Goal: Task Accomplishment & Management: Manage account settings

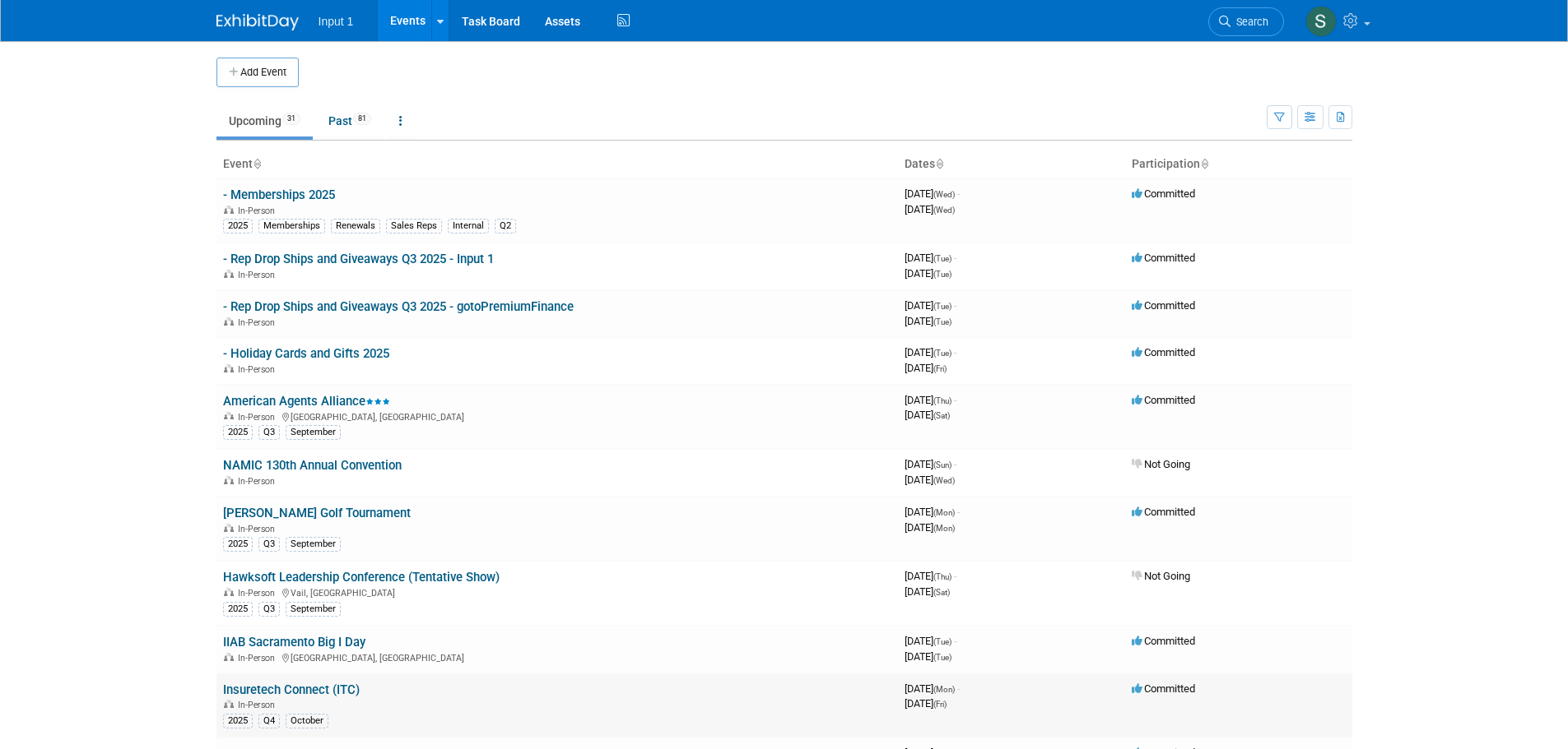
click at [301, 697] on td "Insuretech Connect (ITC) In-Person 2025 Q4 October" at bounding box center [558, 706] width 681 height 65
click at [303, 690] on link "Insuretech Connect (ITC)" at bounding box center [291, 690] width 136 height 14
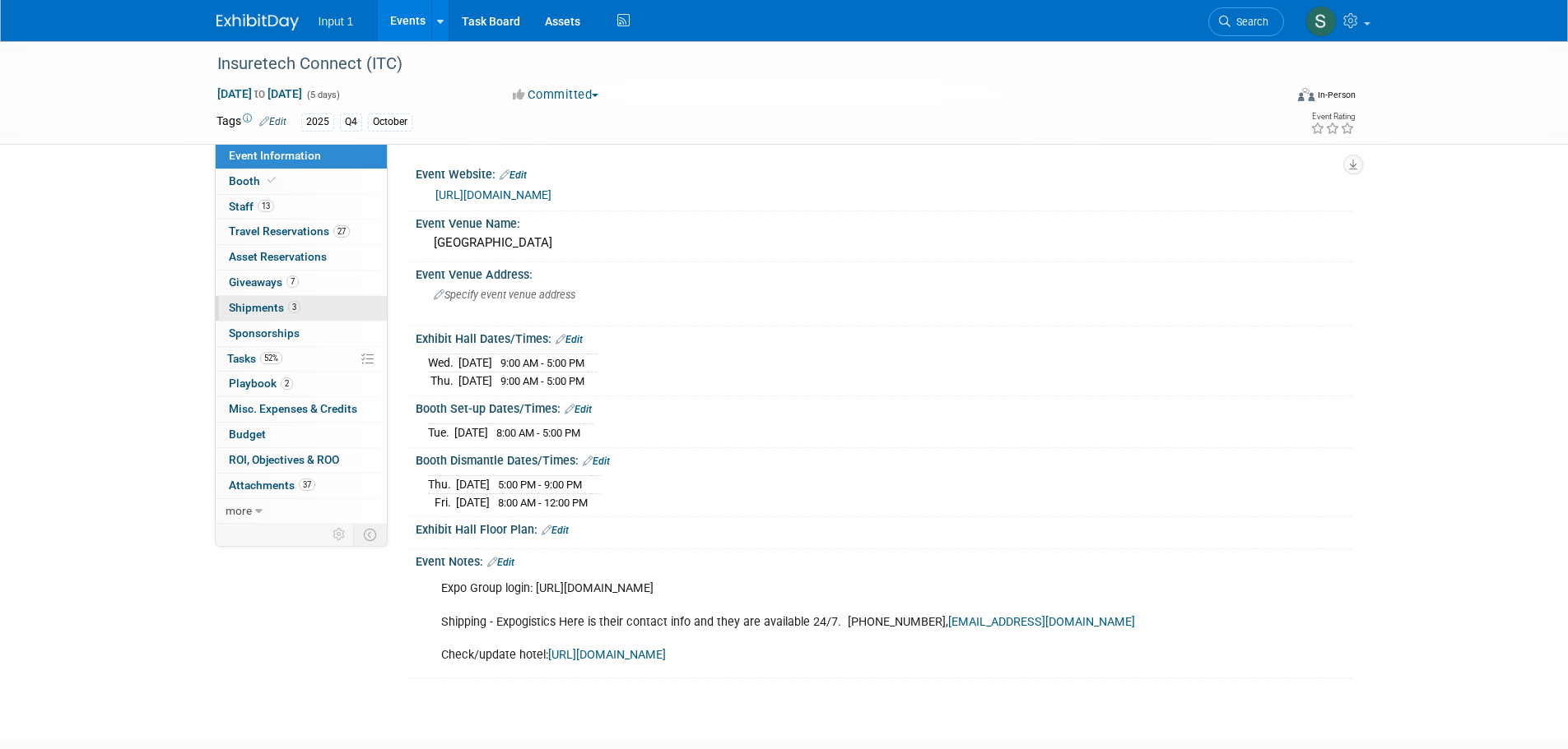
click at [260, 306] on span "Shipments 3" at bounding box center [264, 308] width 72 height 13
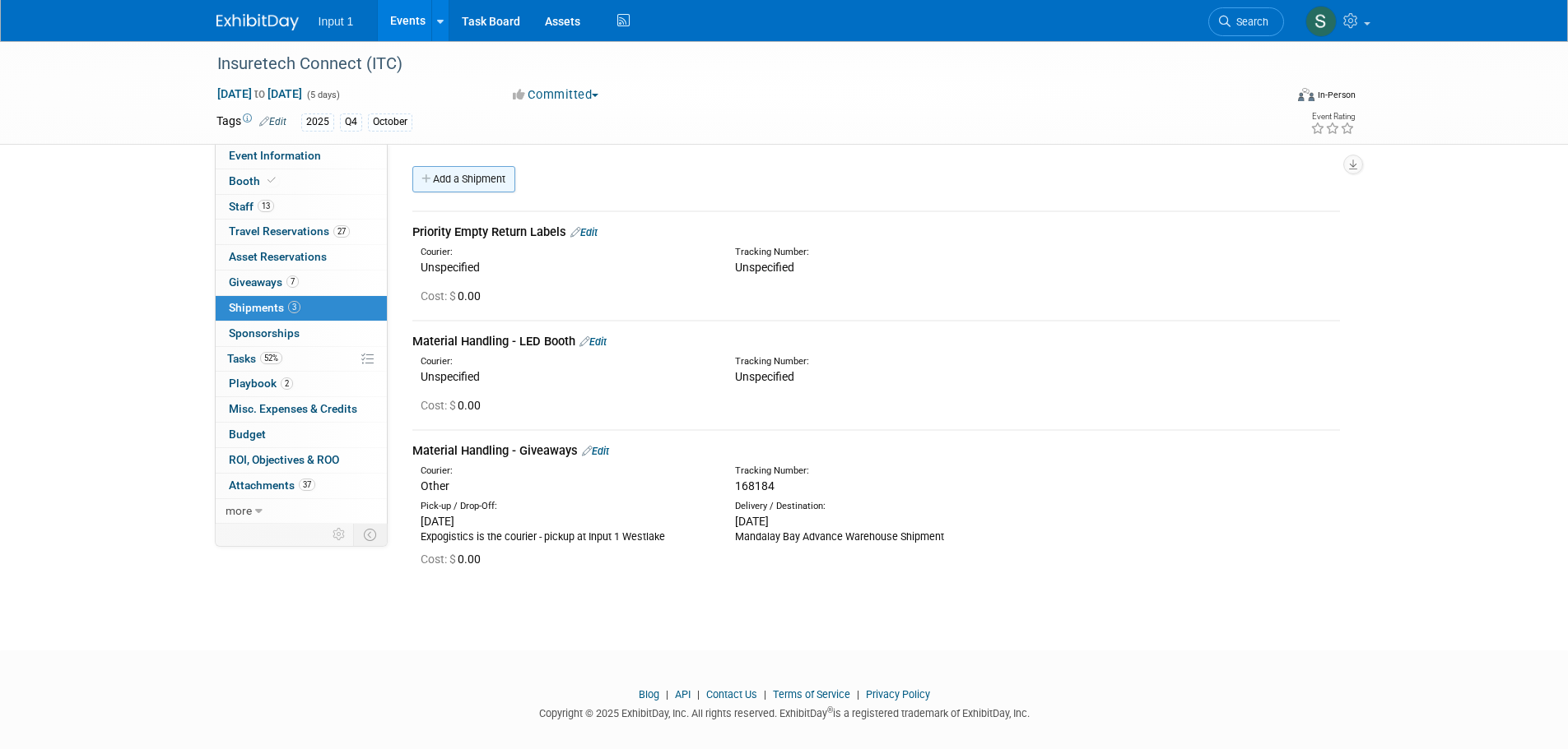
click at [475, 179] on link "Add a Shipment" at bounding box center [463, 178] width 103 height 26
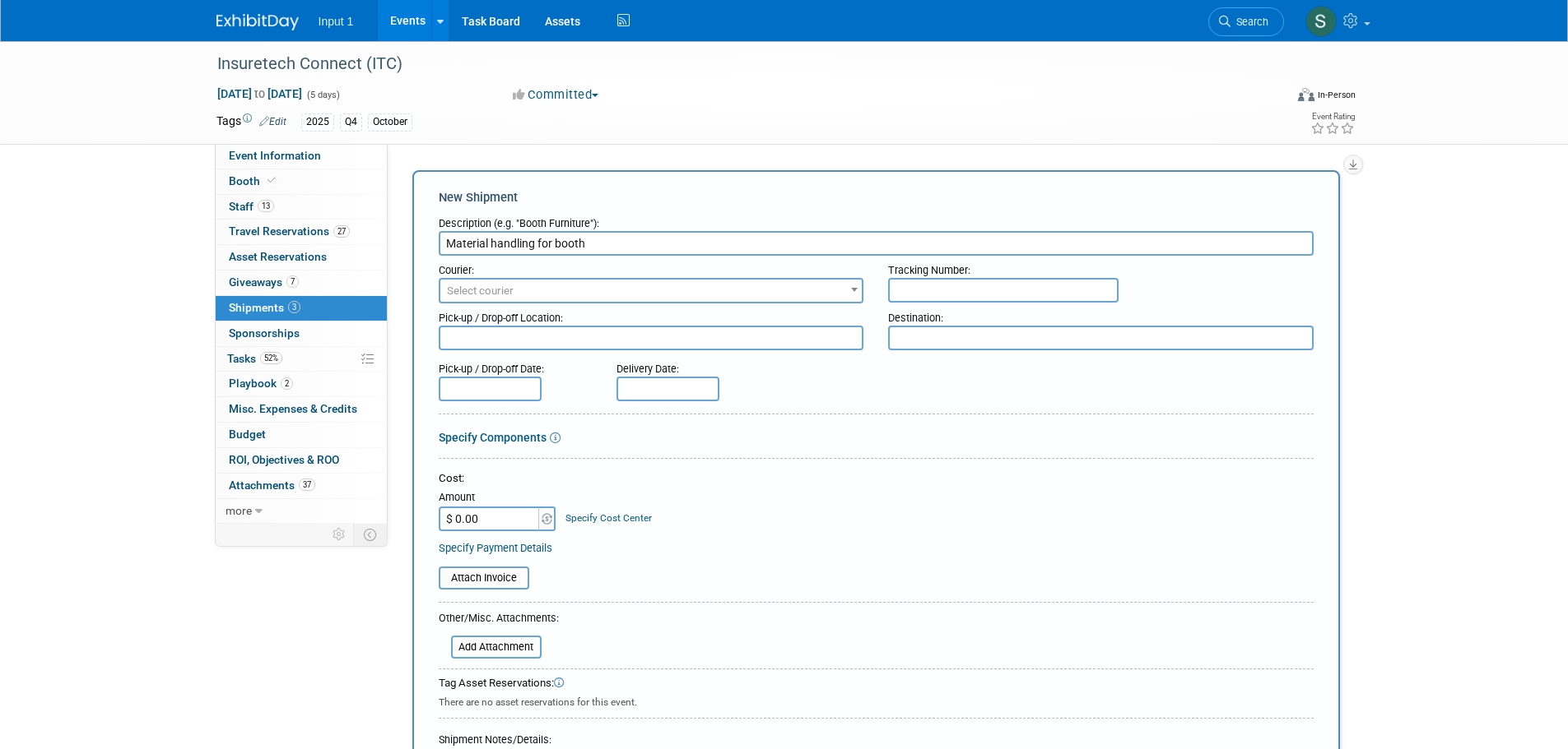
type input "Material handling for booth"
click at [602, 297] on span "Select courier" at bounding box center [652, 292] width 422 height 23
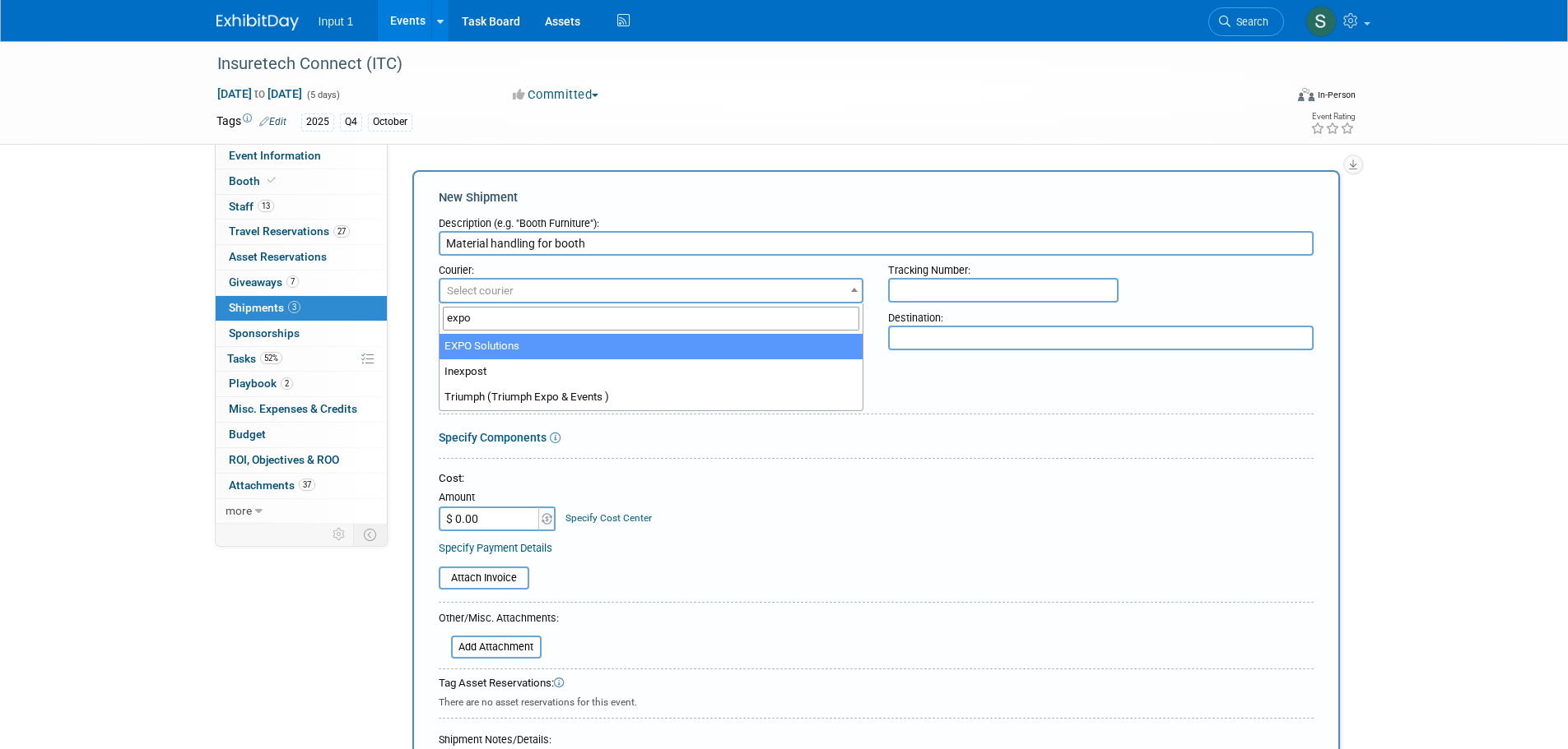
type input "expo"
select select "571"
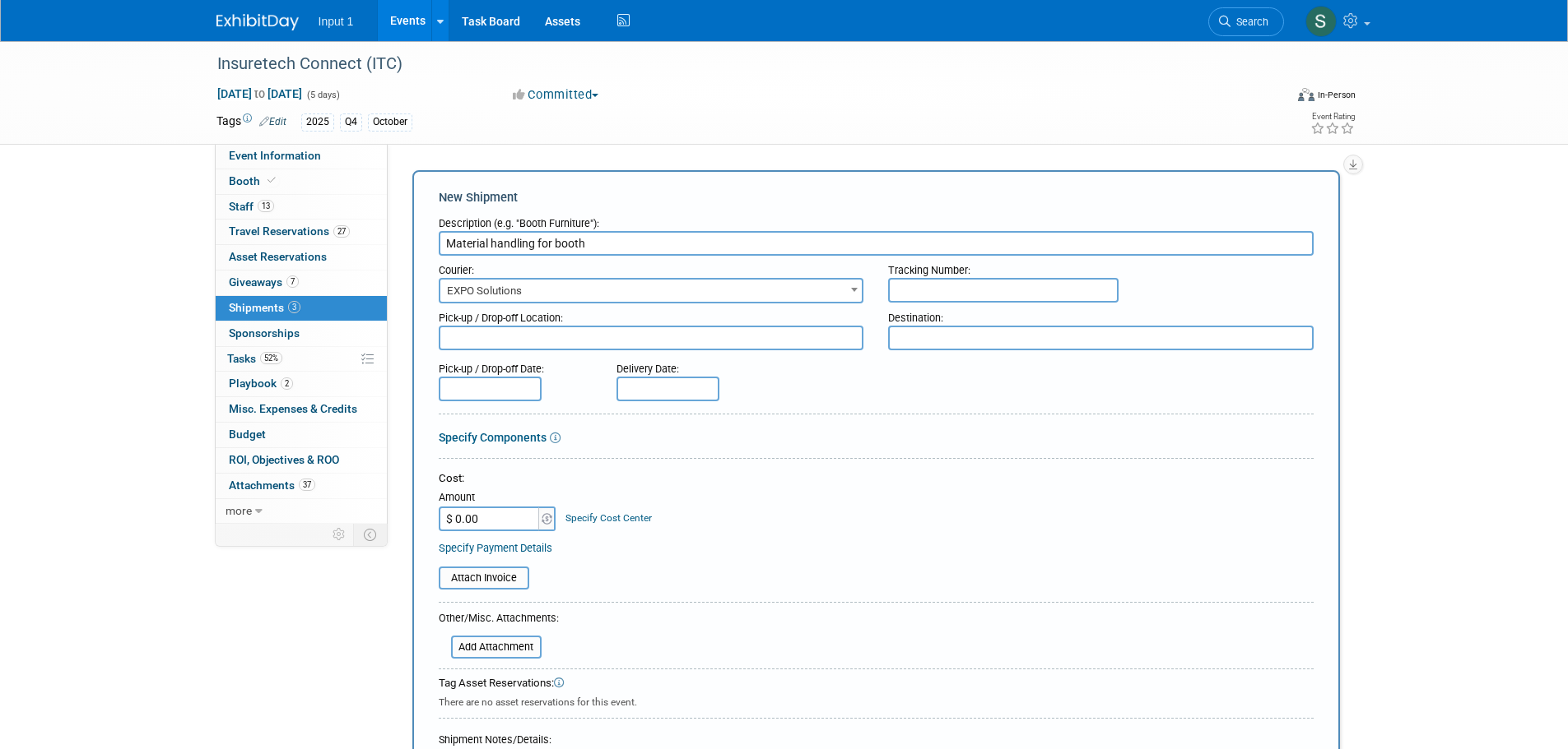
click at [927, 293] on input "text" at bounding box center [1003, 291] width 230 height 25
click at [482, 335] on textarea at bounding box center [651, 339] width 425 height 25
type textarea "True Blue Exhibits"
type textarea "[GEOGRAPHIC_DATA] [GEOGRAPHIC_DATA]"
click at [509, 390] on input "text" at bounding box center [489, 389] width 103 height 25
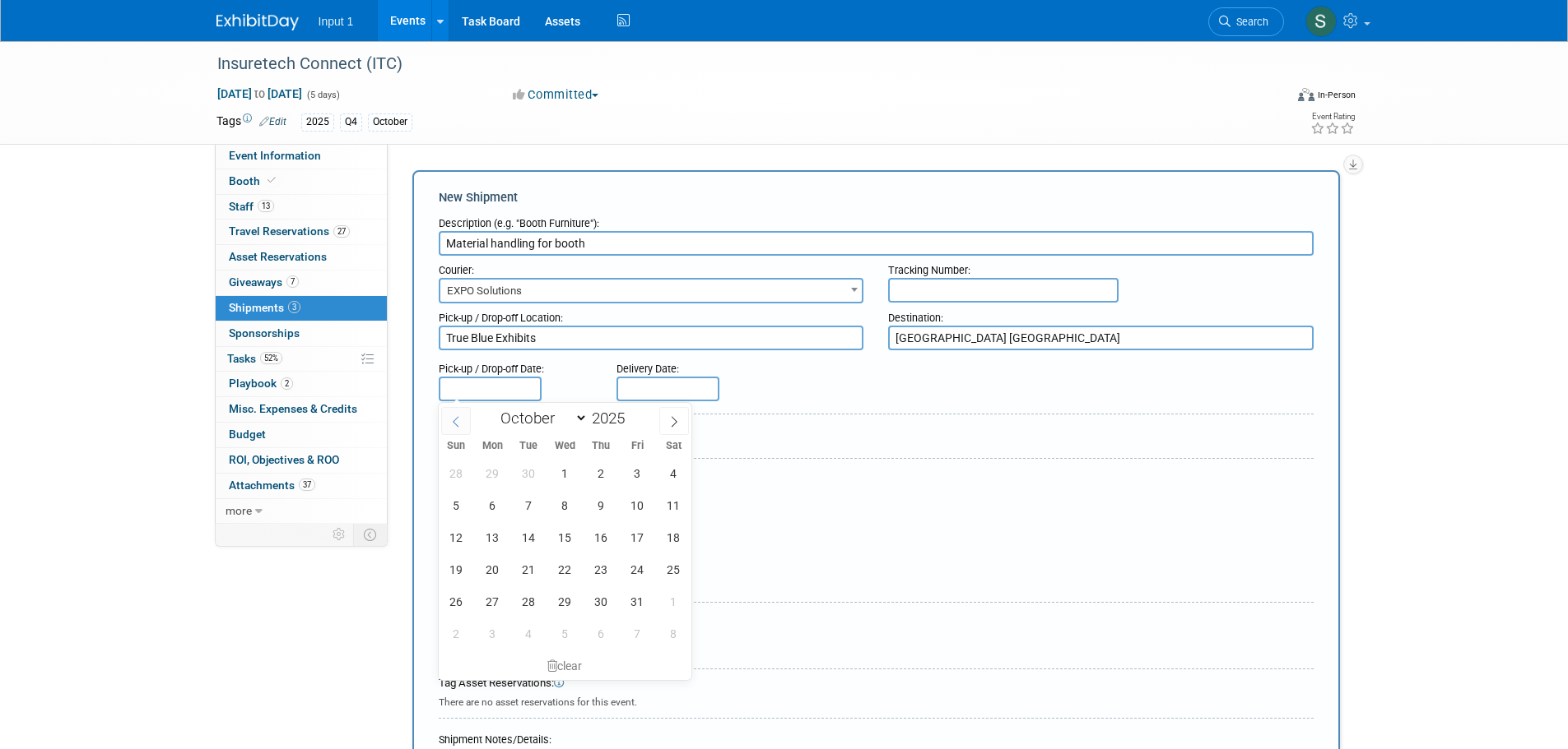
click at [457, 424] on icon at bounding box center [456, 422] width 12 height 12
select select "8"
click at [601, 535] on span "18" at bounding box center [601, 537] width 32 height 32
type input "[DATE]"
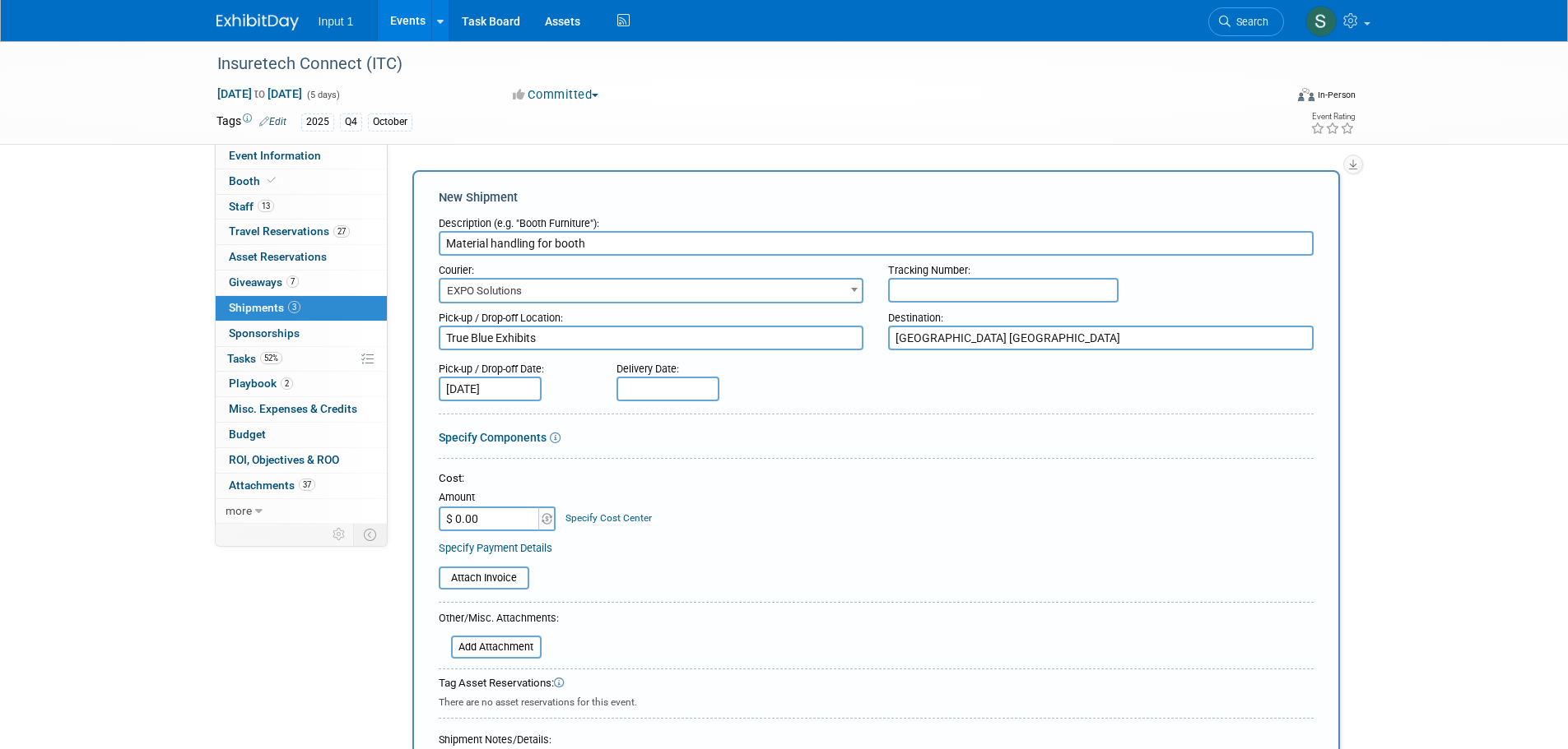
click at [648, 389] on input "text" at bounding box center [667, 389] width 103 height 25
click at [632, 421] on icon at bounding box center [633, 422] width 12 height 12
select select "8"
click at [708, 568] on span "23" at bounding box center [705, 569] width 32 height 32
type input "[DATE]"
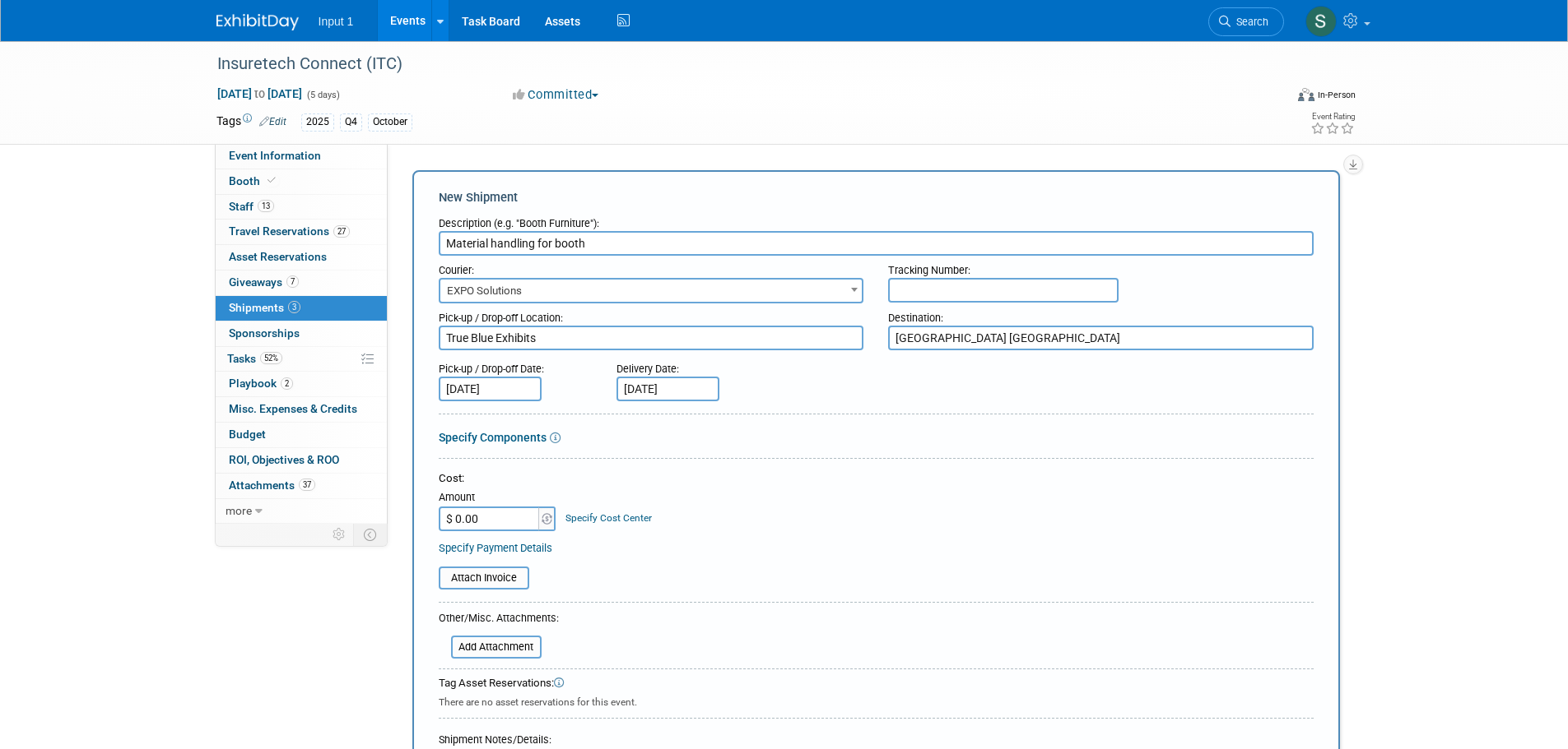
click at [490, 522] on input "$ 0.00" at bounding box center [489, 519] width 103 height 25
paste input "8,420.3"
type input "$ 8,420.30"
click at [724, 549] on div "Specify Payment Details" at bounding box center [876, 549] width 875 height 17
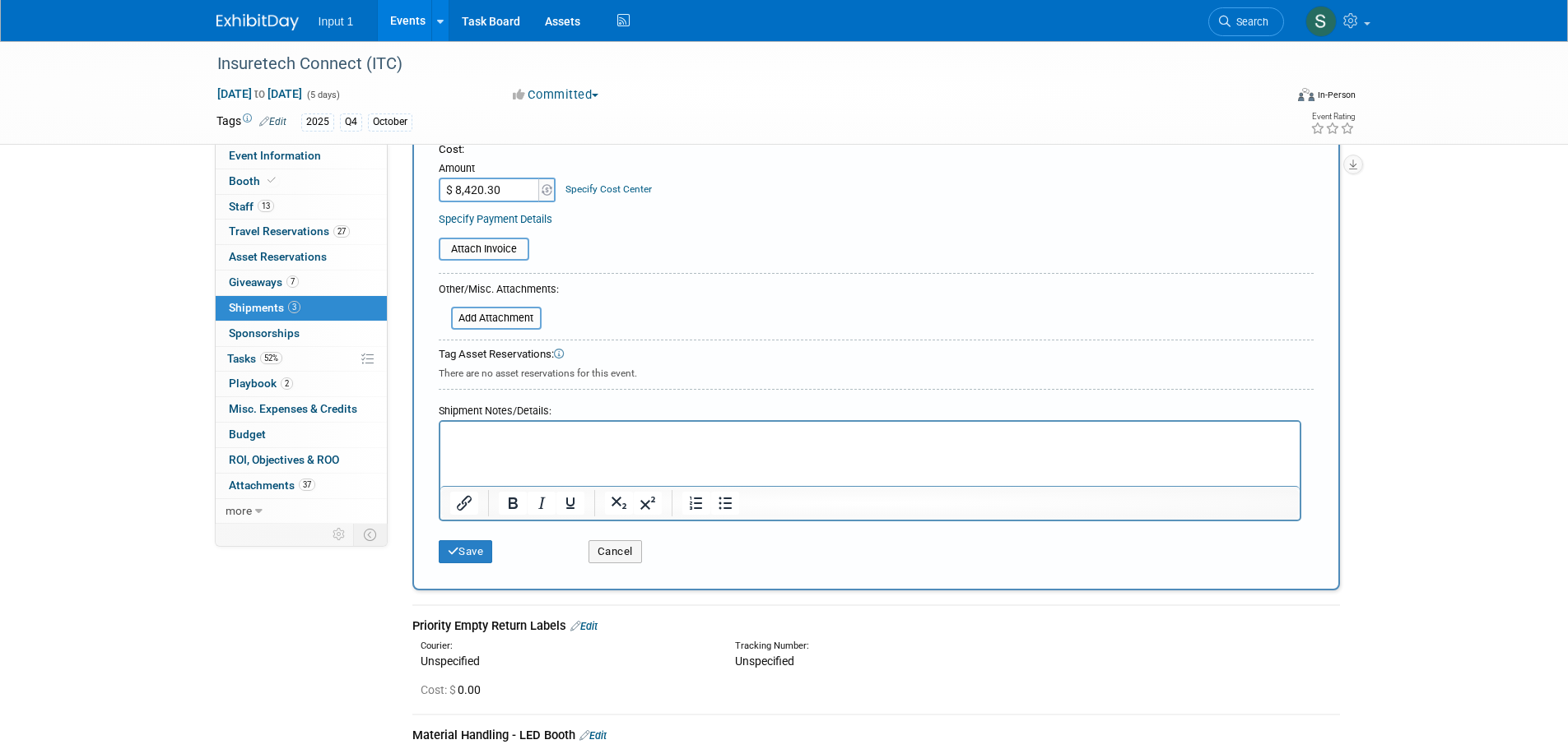
click at [1083, 691] on div "Cost: $ 0.00" at bounding box center [880, 690] width 919 height 16
click at [598, 445] on html at bounding box center [868, 433] width 859 height 23
click at [509, 316] on input "file" at bounding box center [441, 318] width 196 height 20
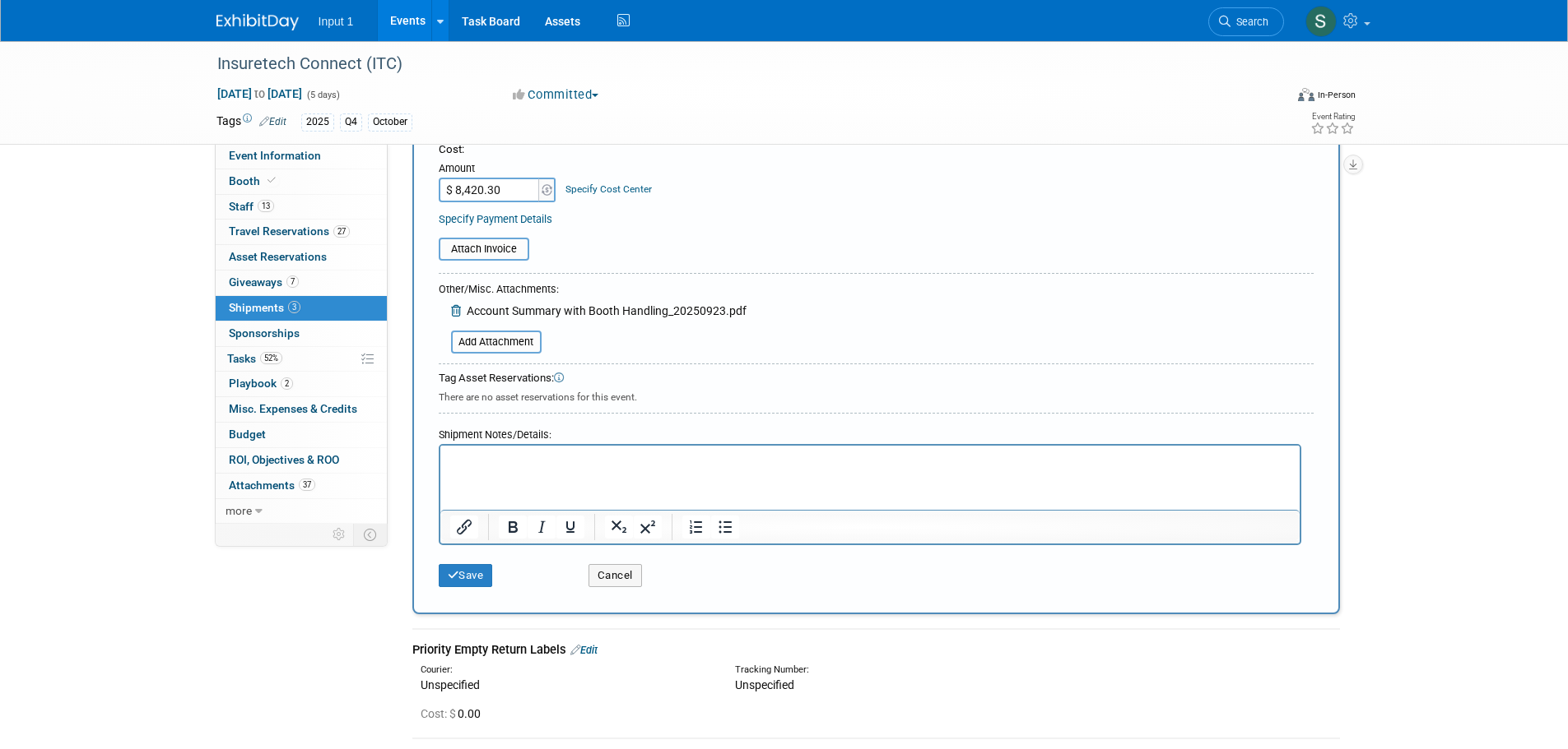
click at [487, 469] on html at bounding box center [868, 457] width 859 height 23
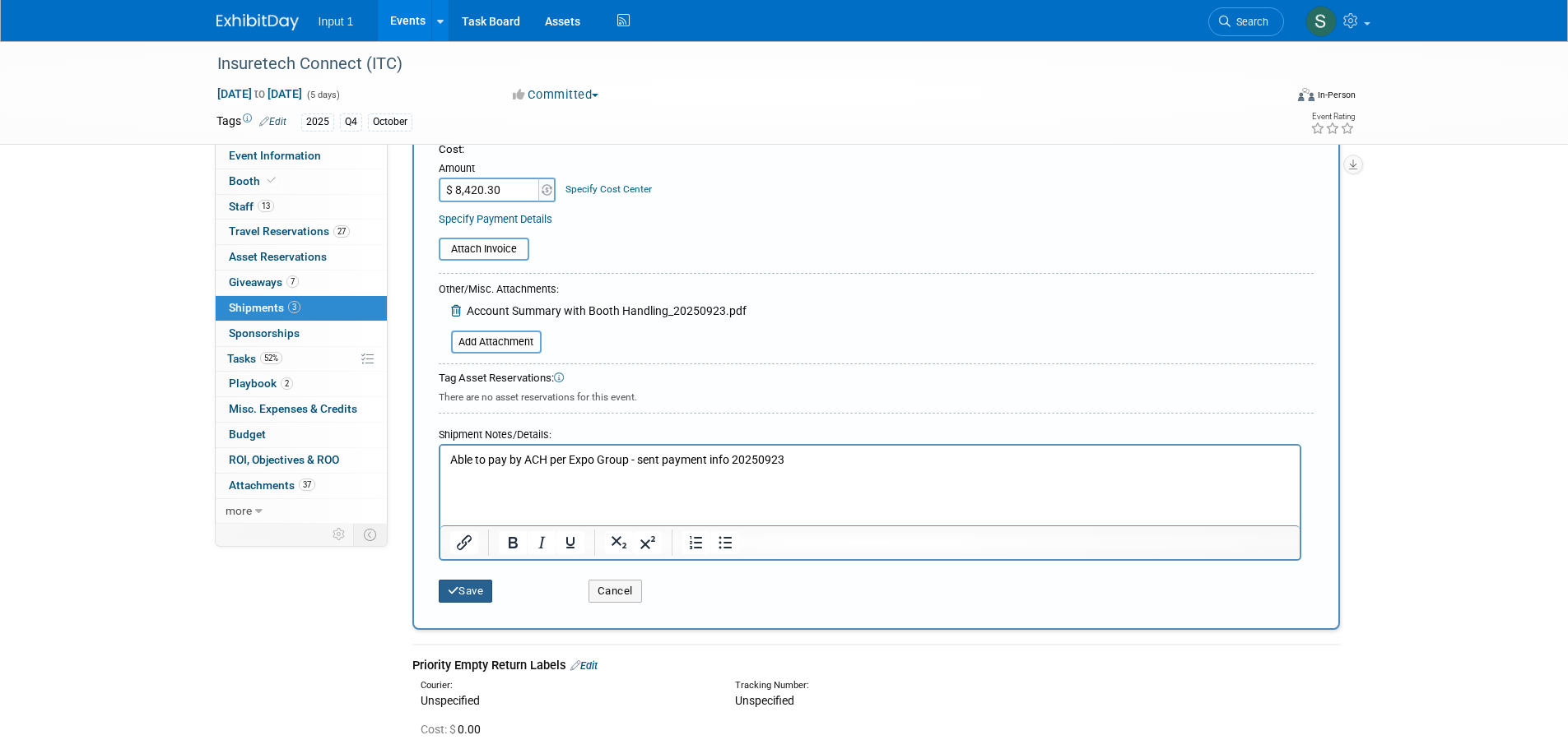
click at [459, 597] on button "Save" at bounding box center [465, 592] width 55 height 23
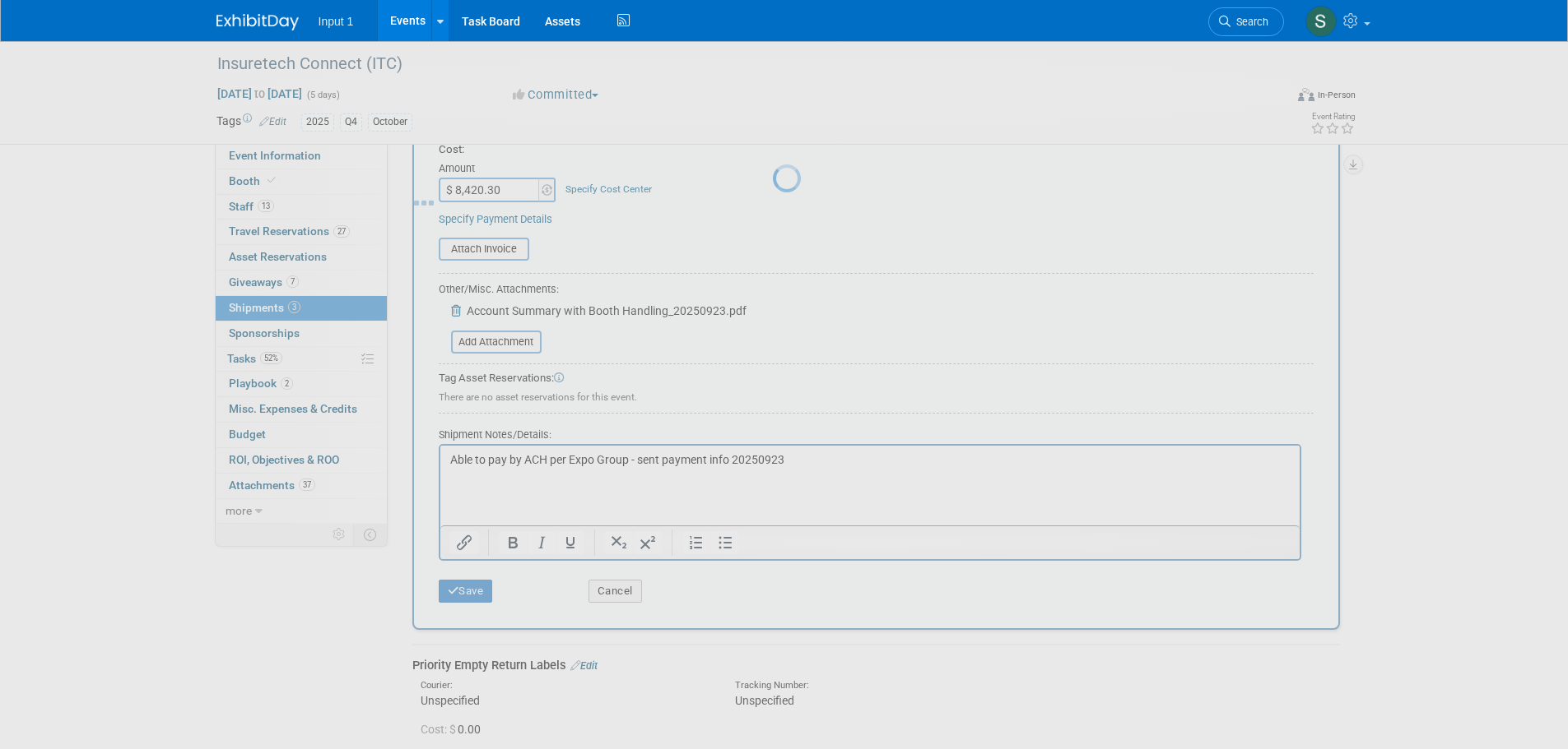
scroll to position [251, 0]
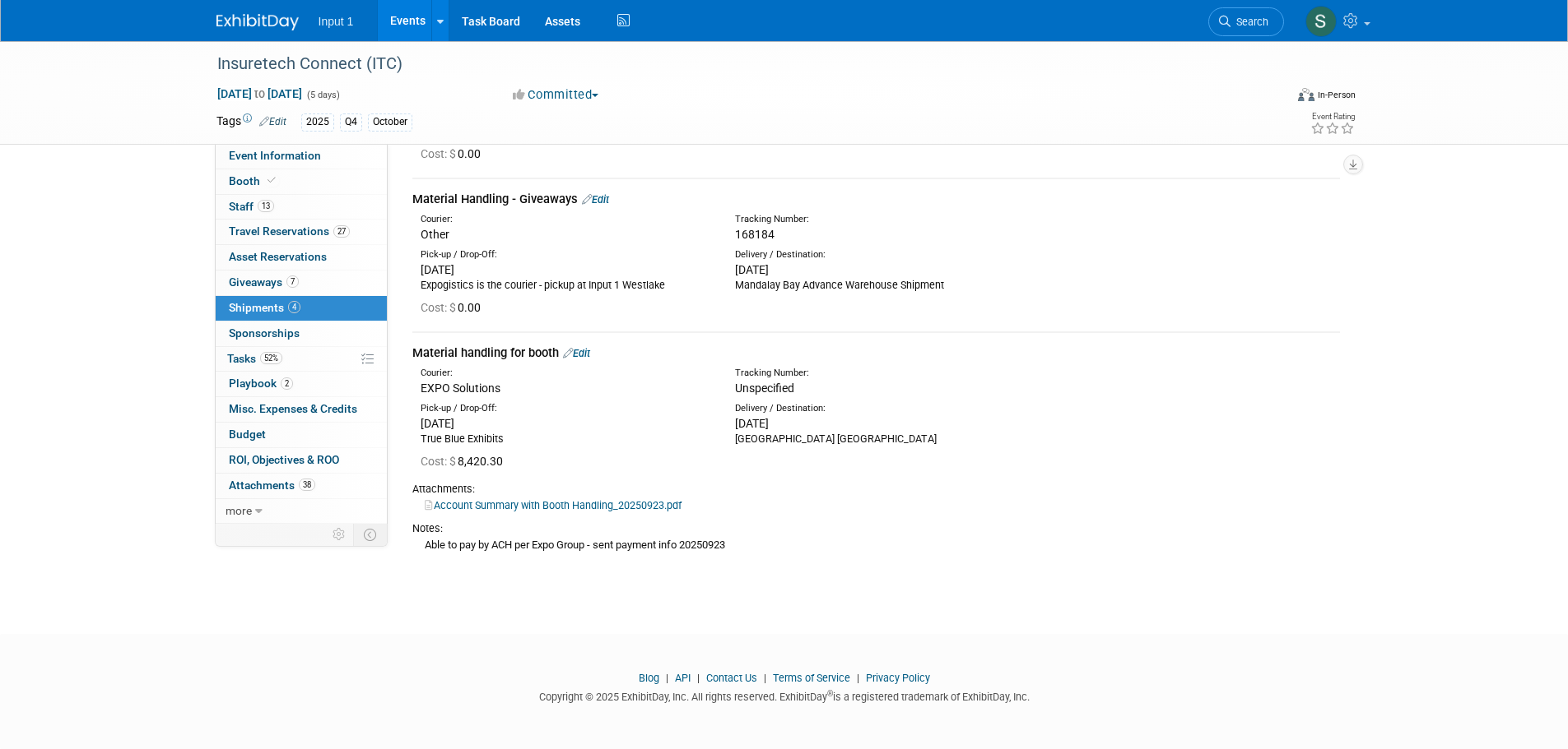
click at [590, 349] on link "Edit" at bounding box center [577, 353] width 27 height 12
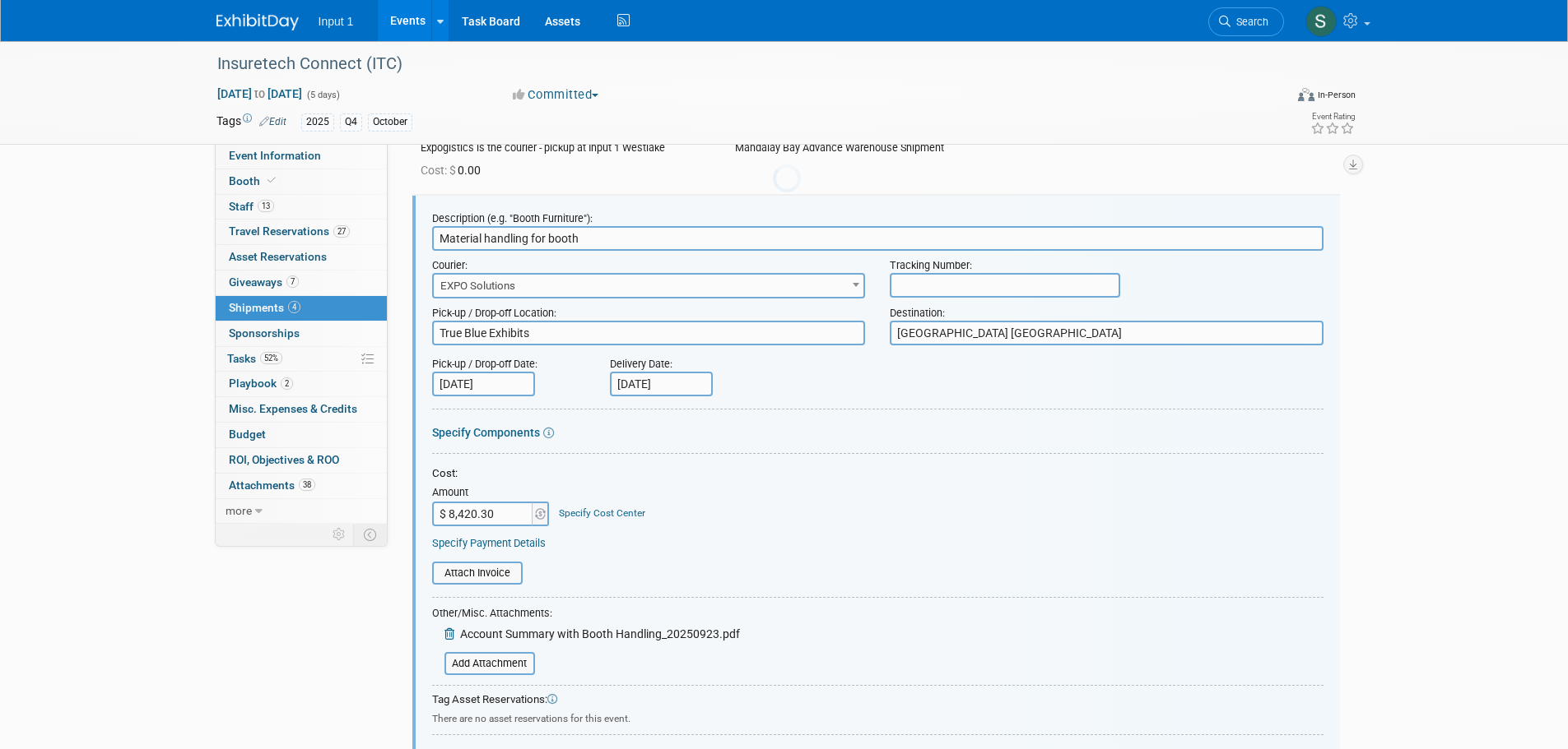
scroll to position [0, 0]
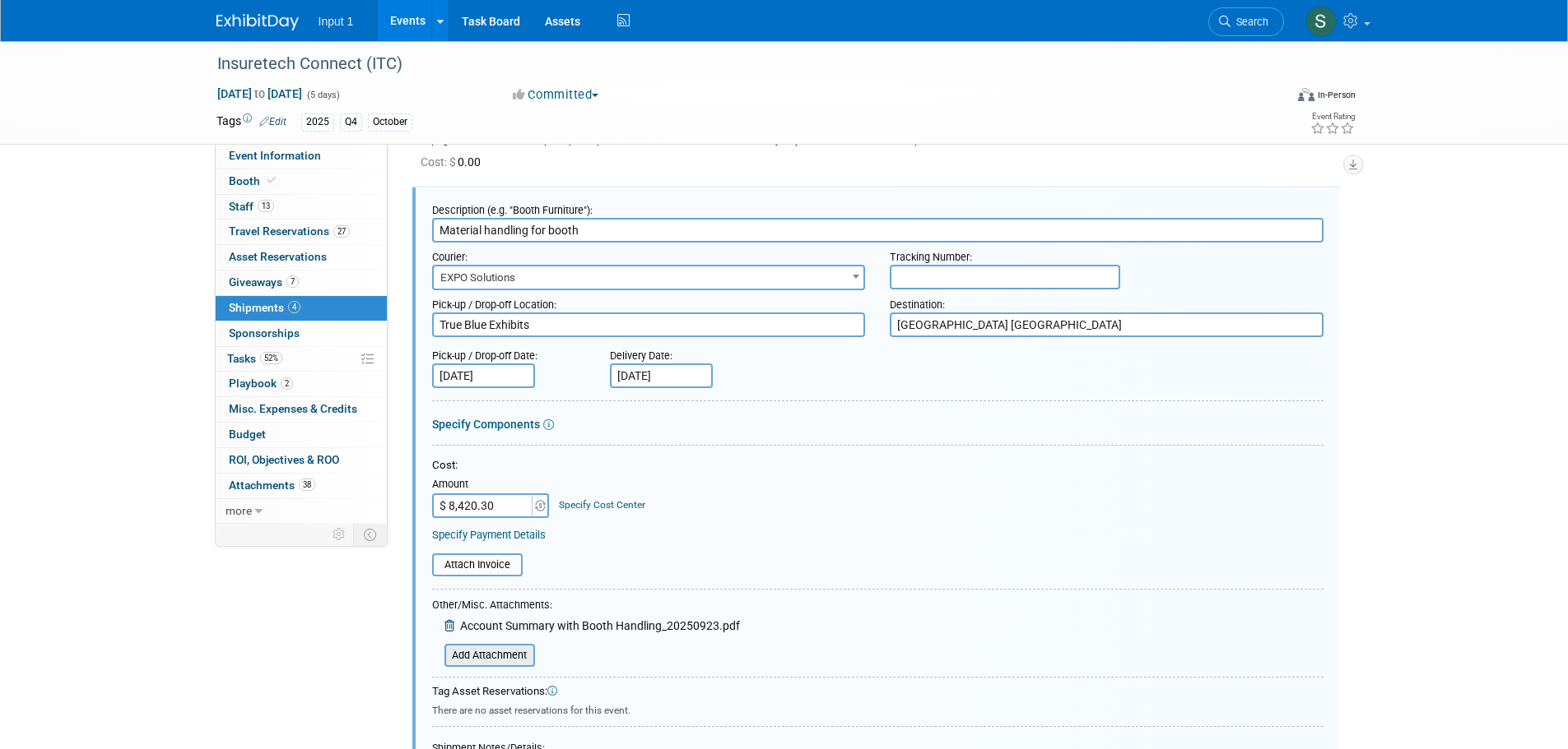
click at [497, 654] on input "file" at bounding box center [436, 655] width 196 height 20
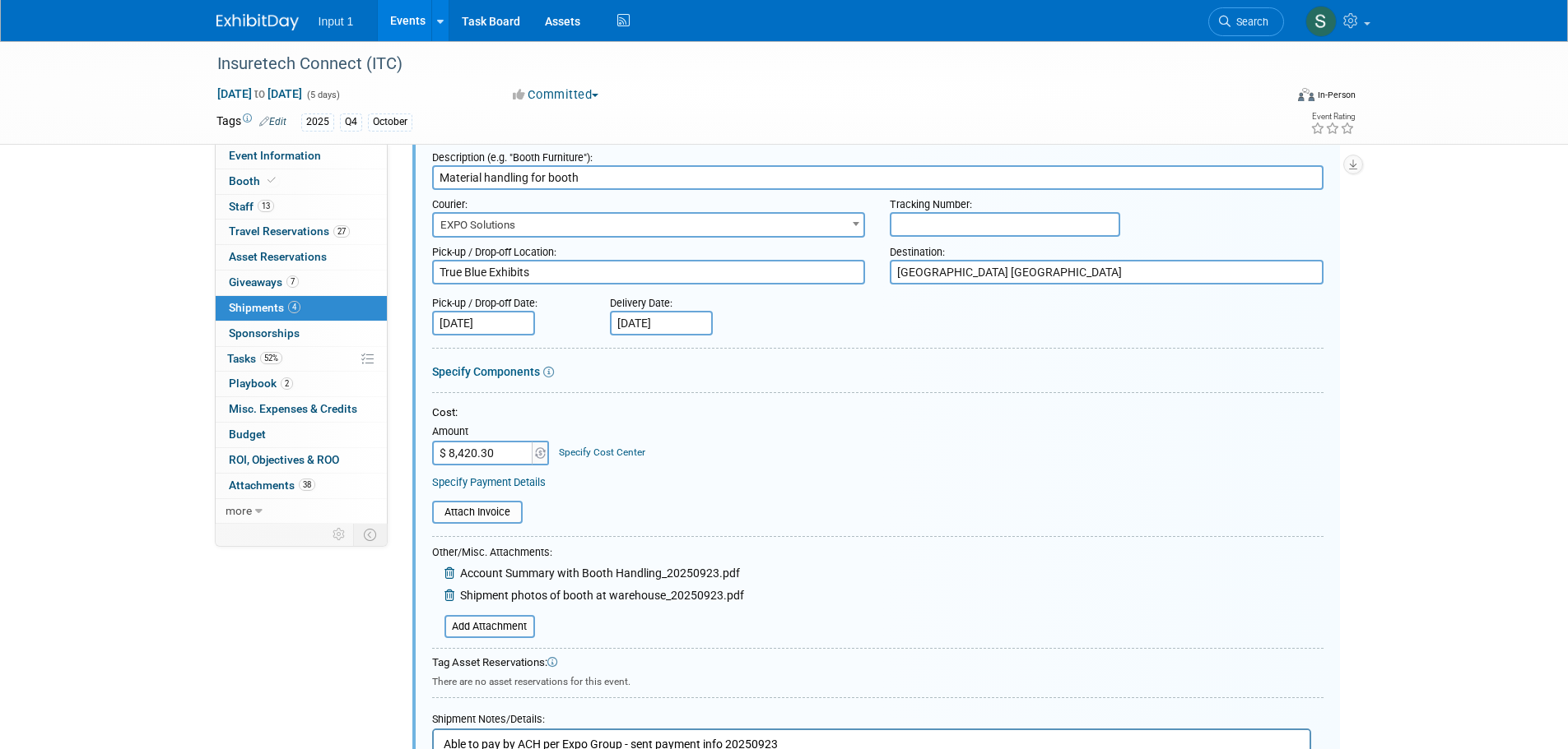
scroll to position [726, 0]
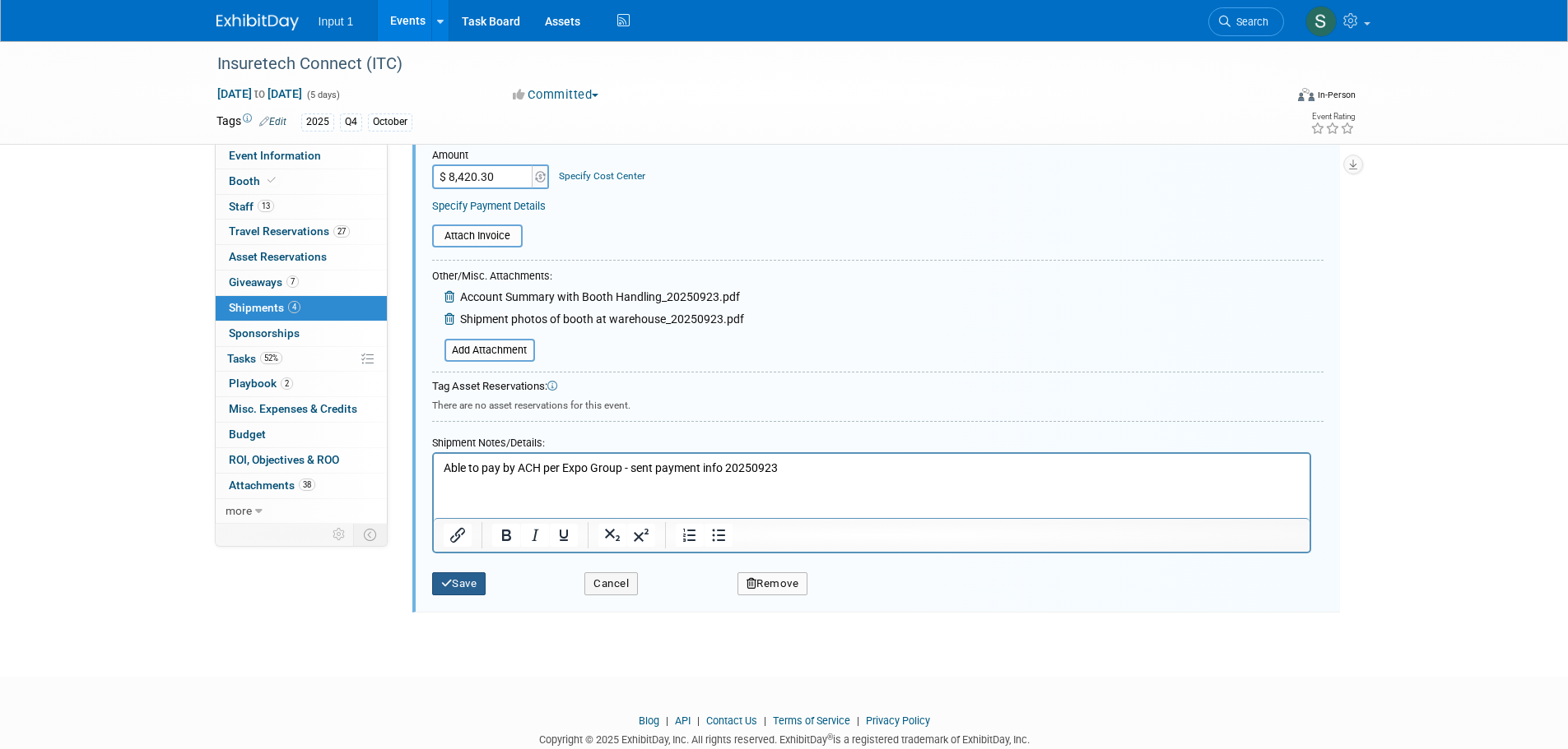
click at [460, 580] on button "Save" at bounding box center [459, 584] width 55 height 23
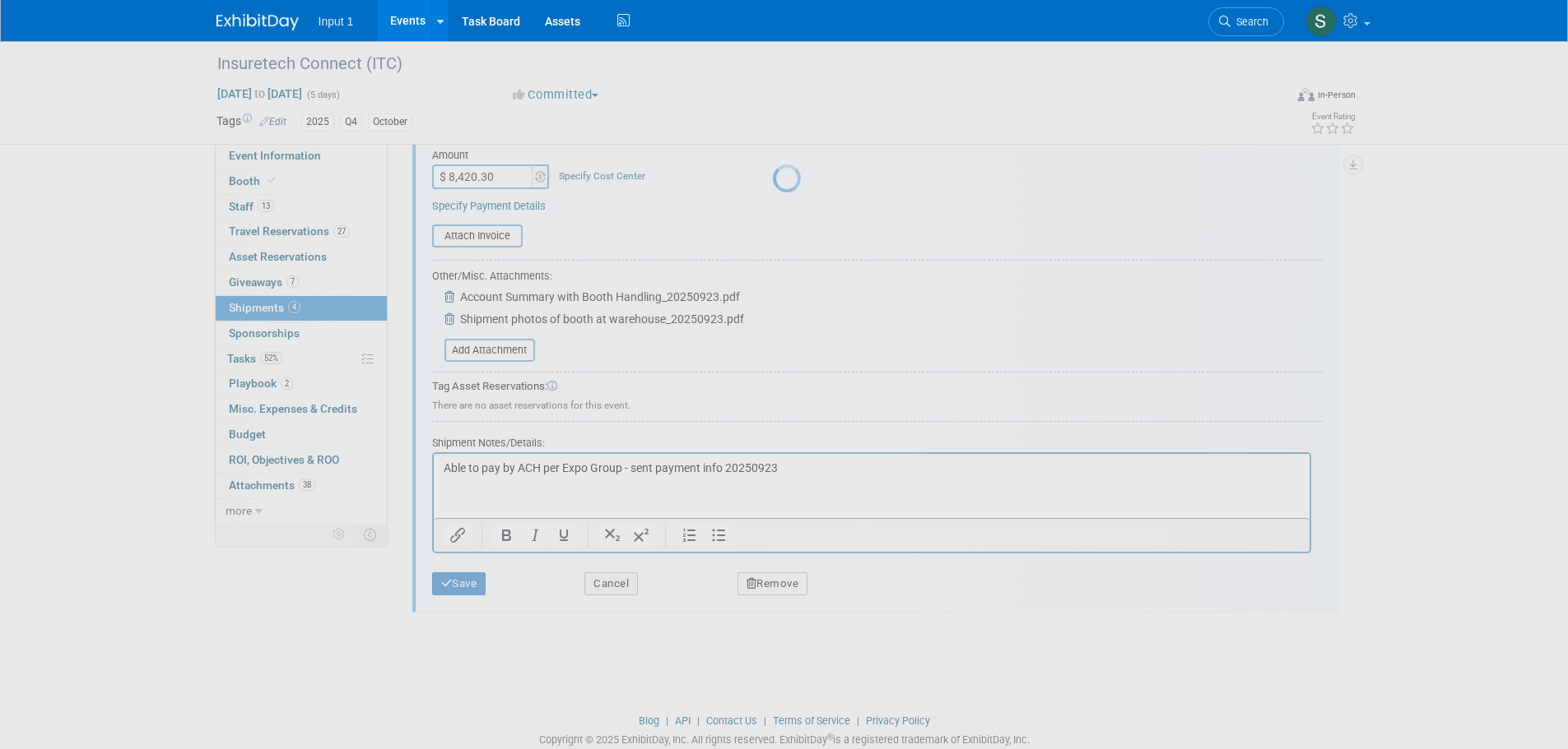
scroll to position [269, 0]
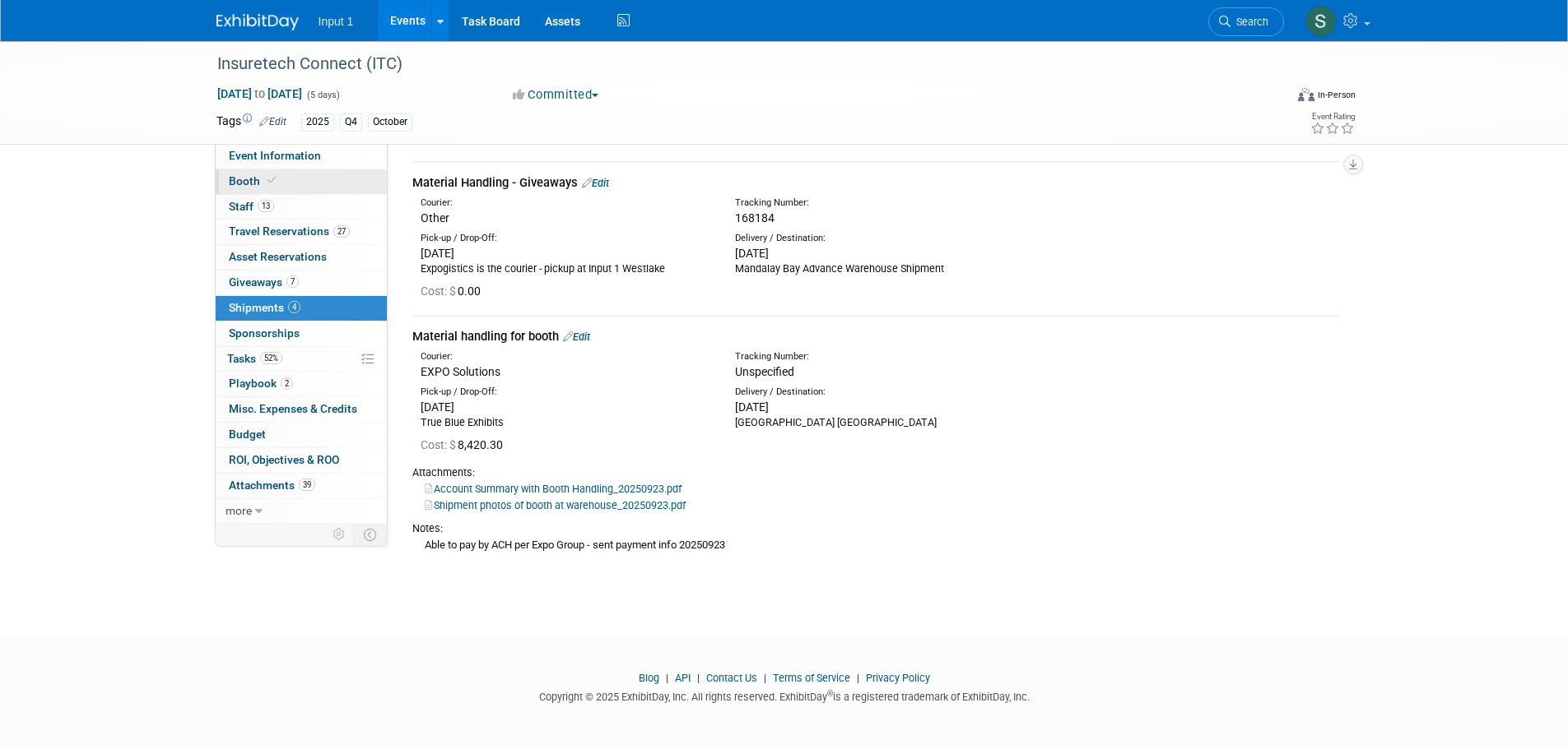
click at [243, 172] on link "Booth" at bounding box center [301, 182] width 171 height 25
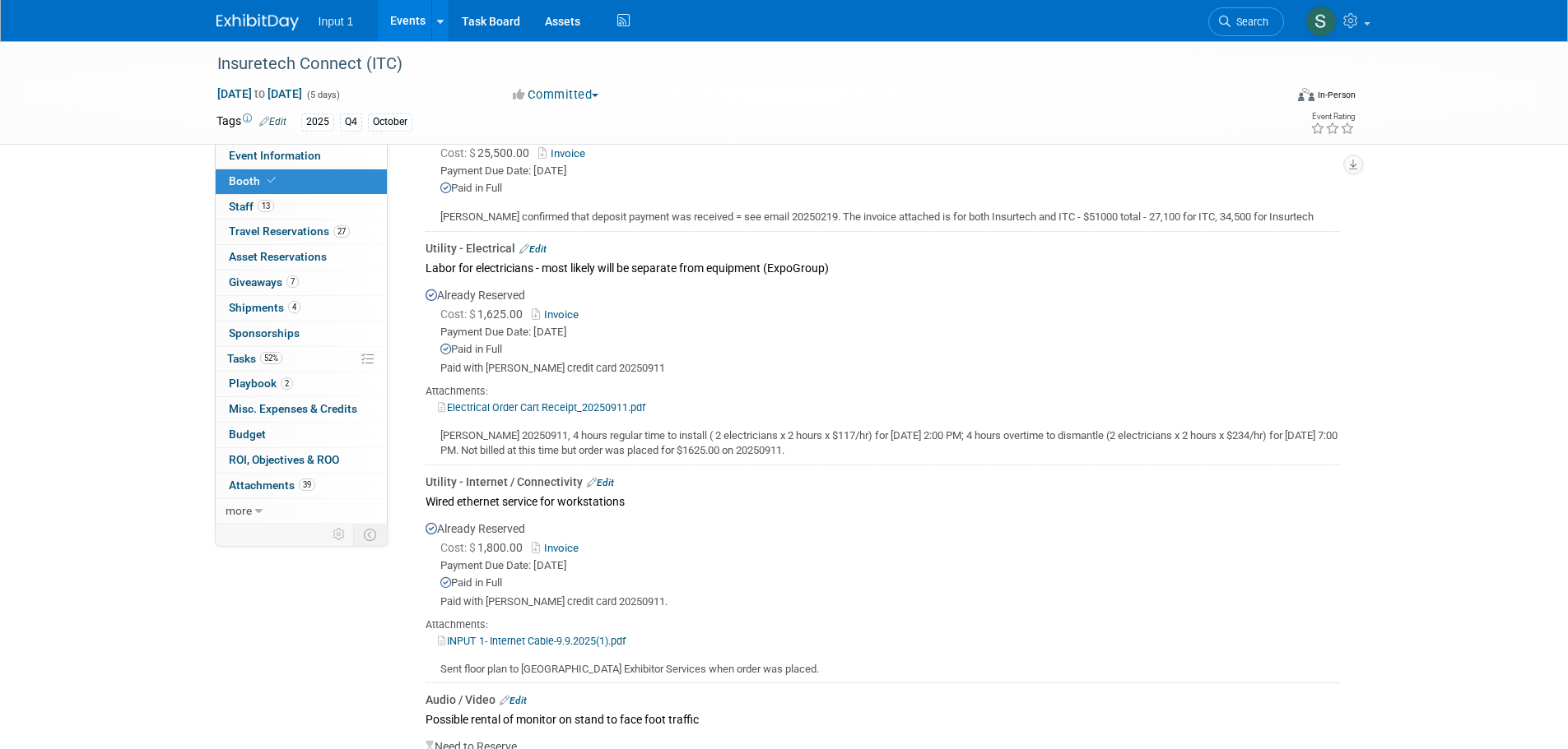
scroll to position [658, 0]
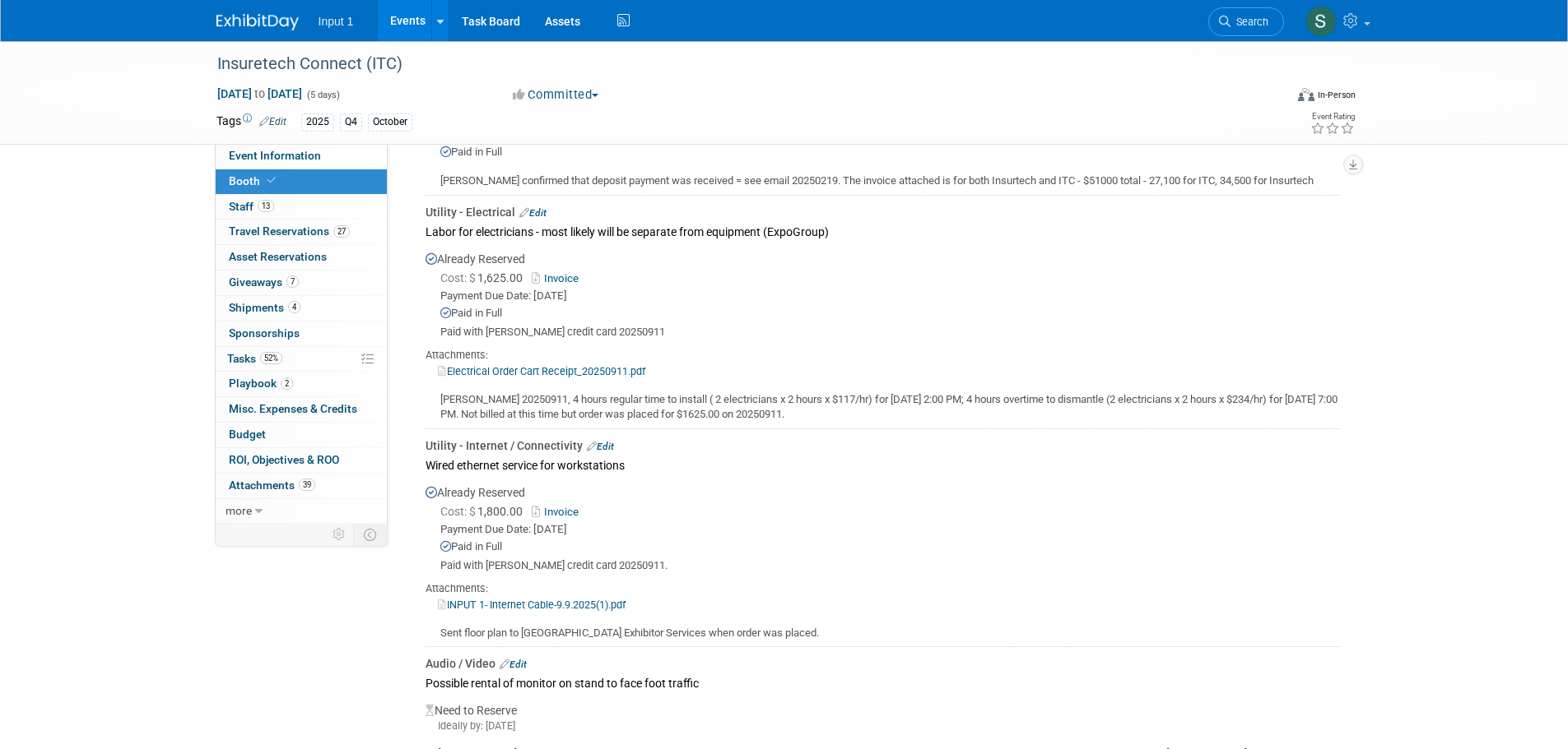
click at [874, 301] on div "Cost: $ 1,625.00 Invoice Payment Due Date: [DATE] Paid in Full Paid with [PERSO…" at bounding box center [882, 304] width 915 height 70
click at [835, 301] on div "Cost: $ 1,625.00 Invoice Payment Due Date: [DATE] Paid in Full Paid with [PERSO…" at bounding box center [882, 304] width 915 height 70
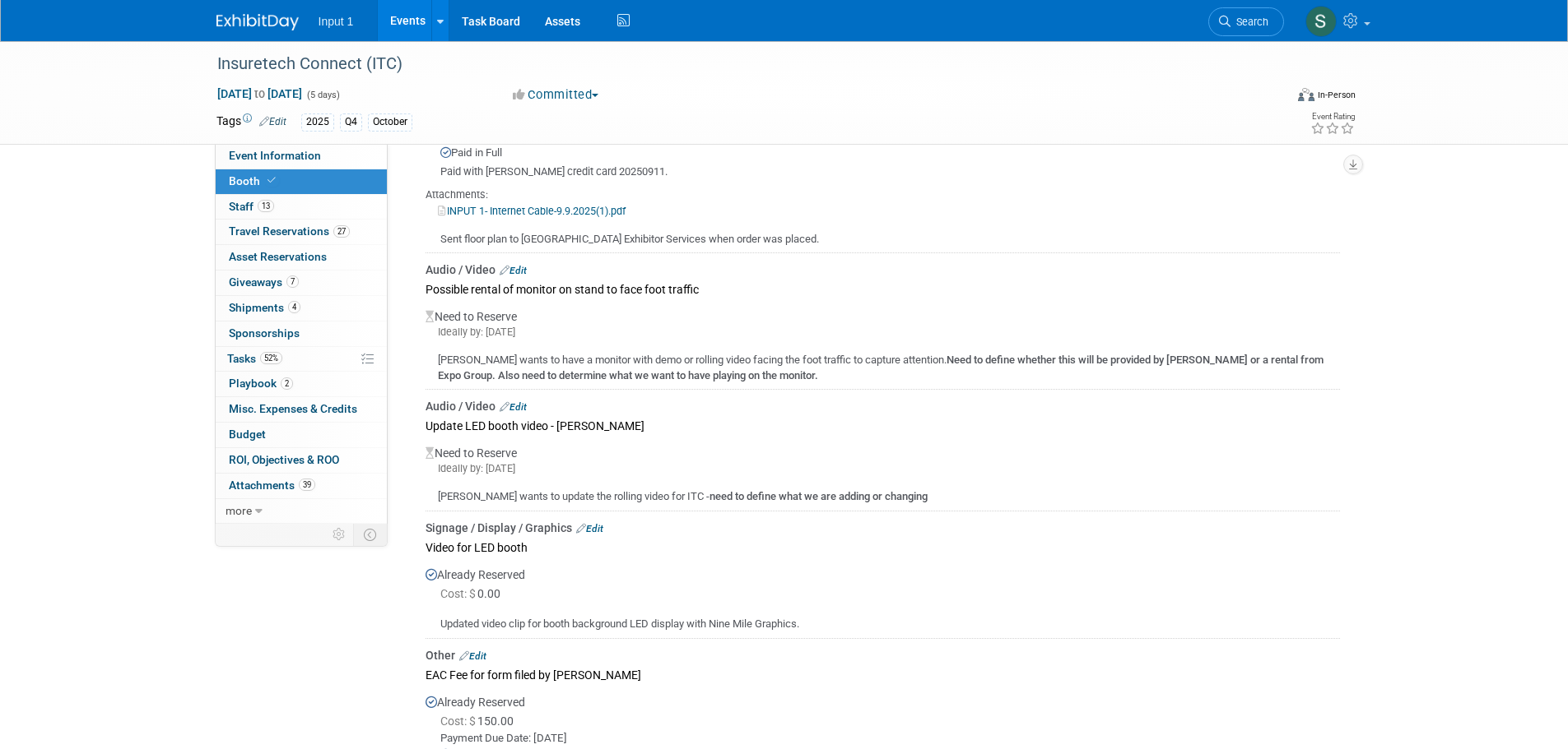
scroll to position [1069, 0]
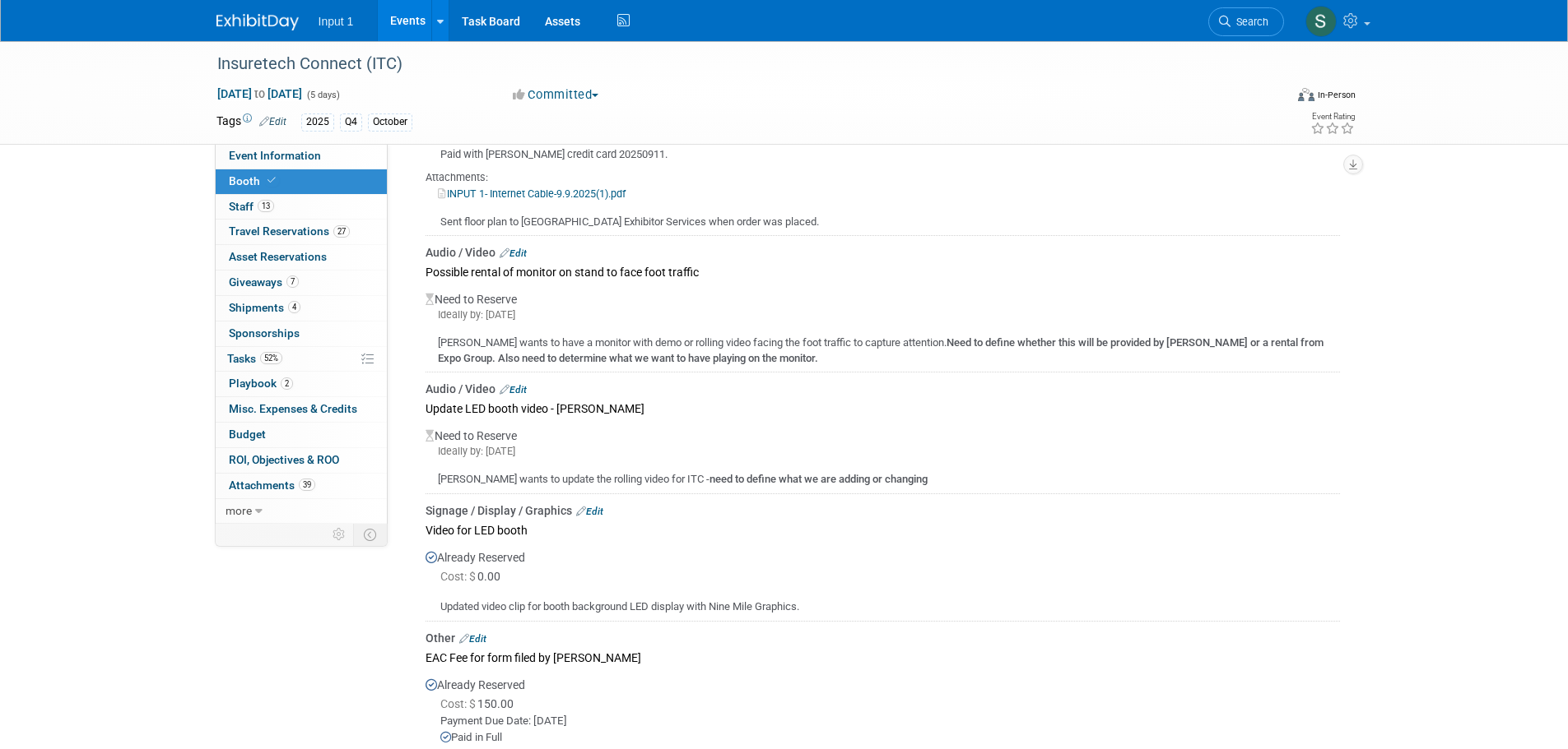
click at [872, 236] on td "Audio / Video Edit Possible rental of monitor on stand to face foot traffic Nee…" at bounding box center [882, 304] width 915 height 136
click at [923, 201] on div "Sent floor plan to [GEOGRAPHIC_DATA] Exhibitor Services when order was placed." at bounding box center [882, 216] width 915 height 29
